Goal: Find contact information: Find contact information

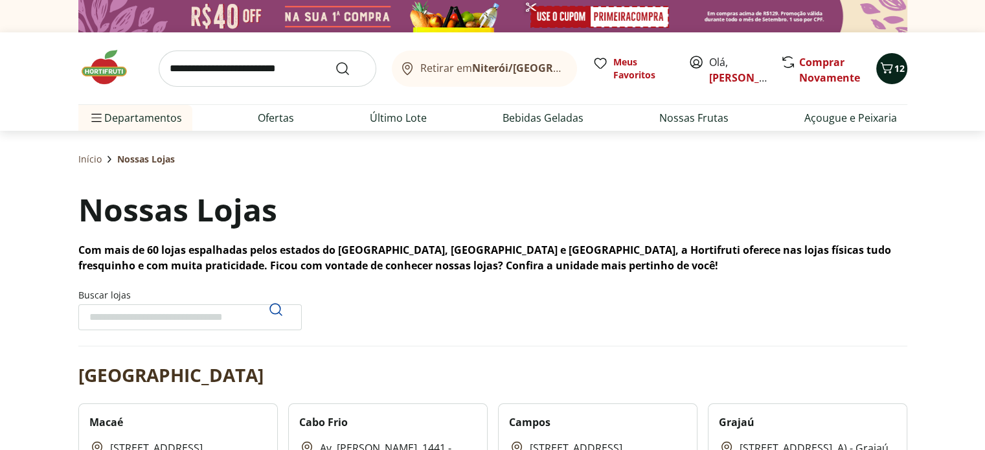
click at [889, 73] on icon "Carrinho" at bounding box center [887, 68] width 16 height 16
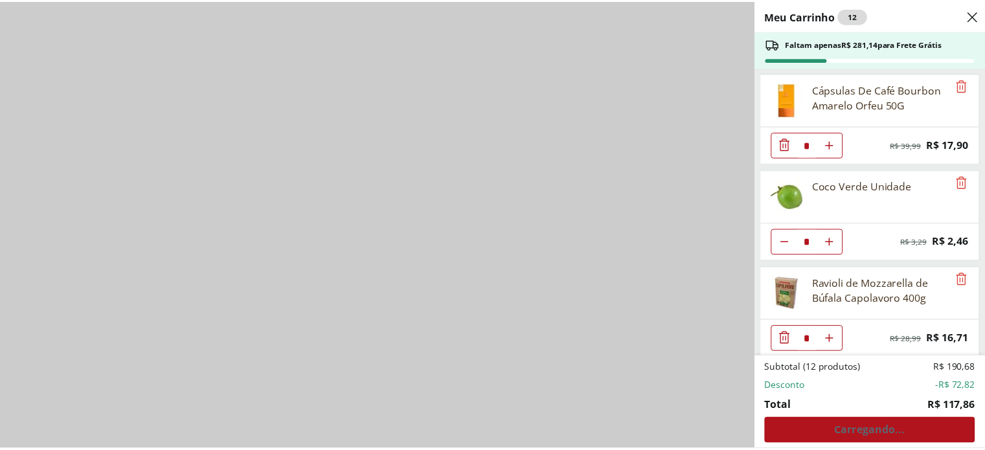
scroll to position [2044, 0]
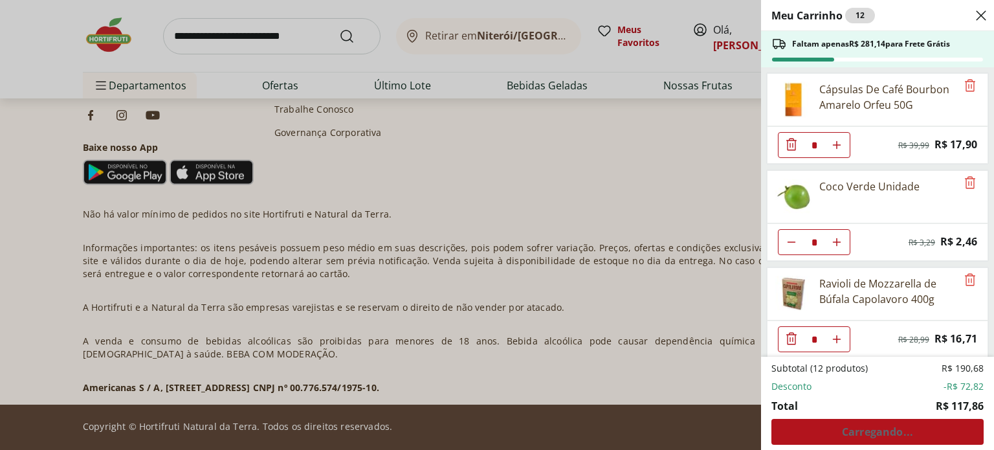
select select "**********"
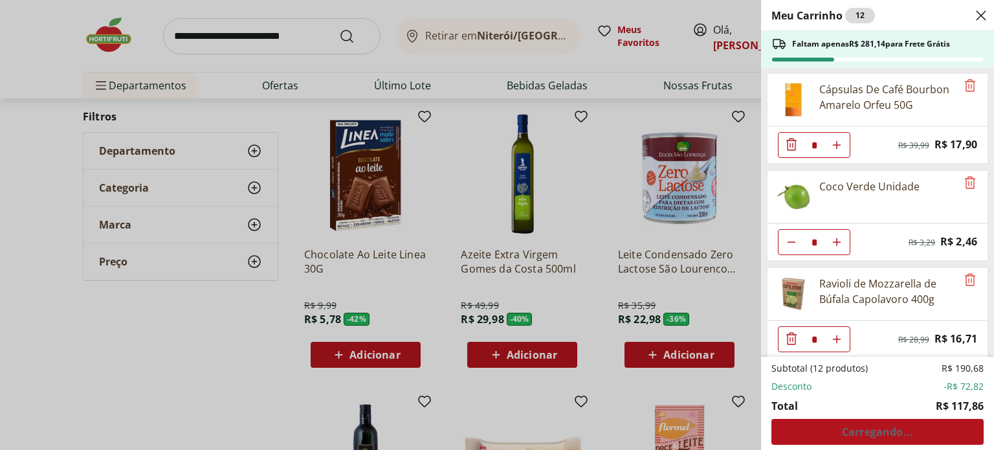
click at [979, 17] on use "Close" at bounding box center [982, 16] width 16 height 16
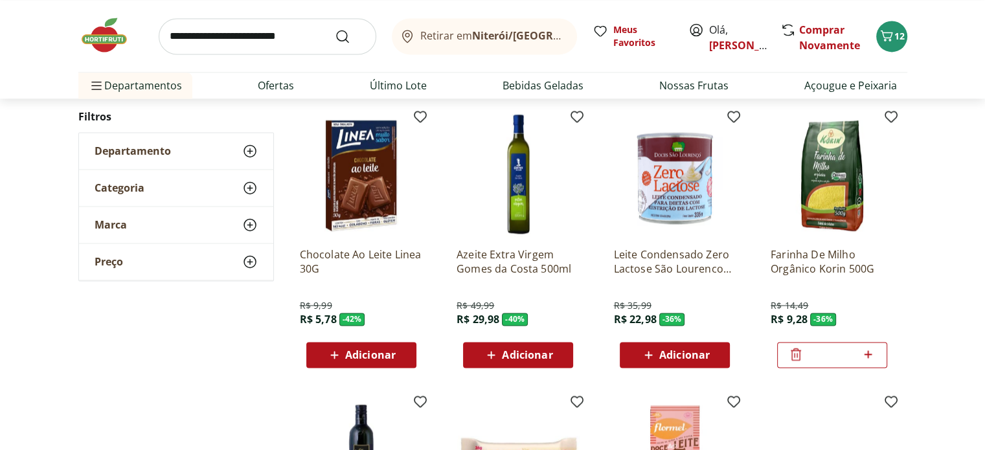
scroll to position [2438, 0]
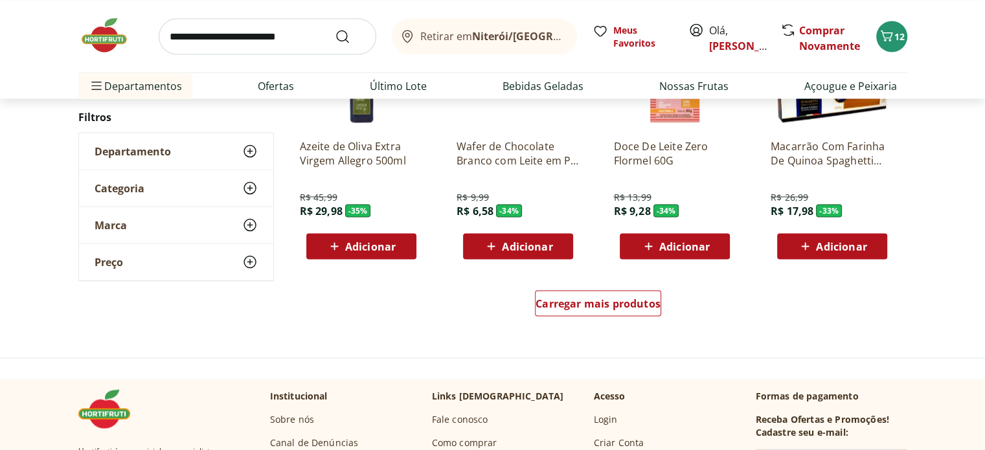
click at [470, 419] on link "Fale conosco" at bounding box center [460, 418] width 56 height 13
